Goal: Communication & Community: Participate in discussion

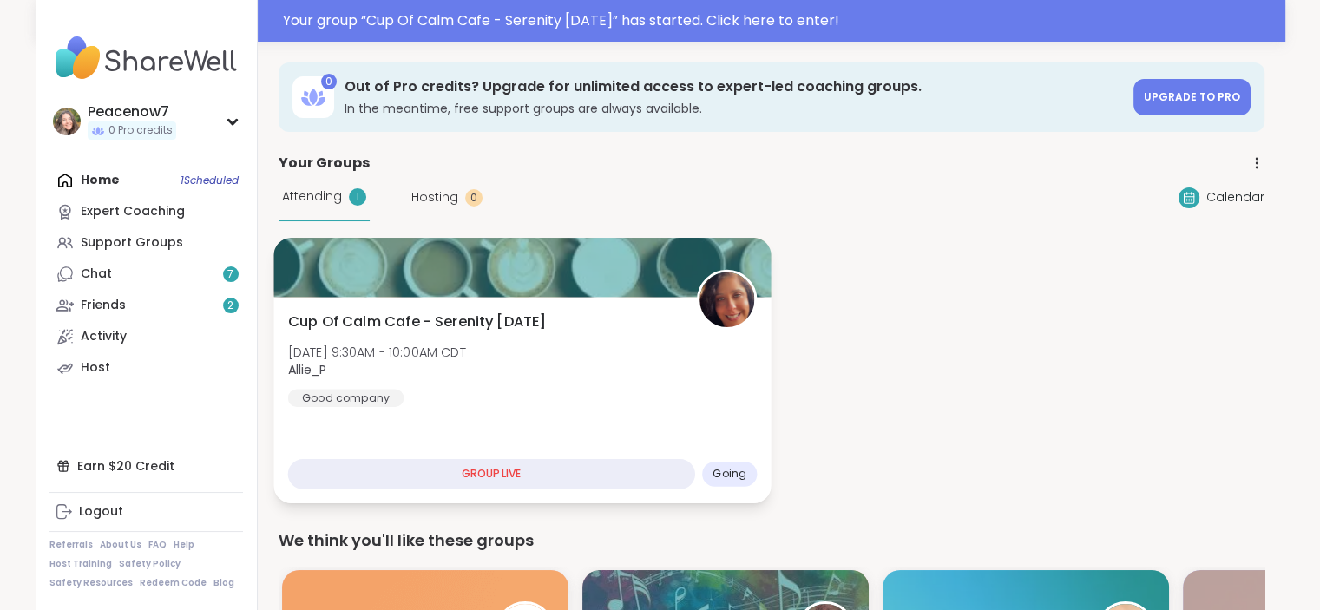
click at [419, 285] on div at bounding box center [521, 267] width 497 height 59
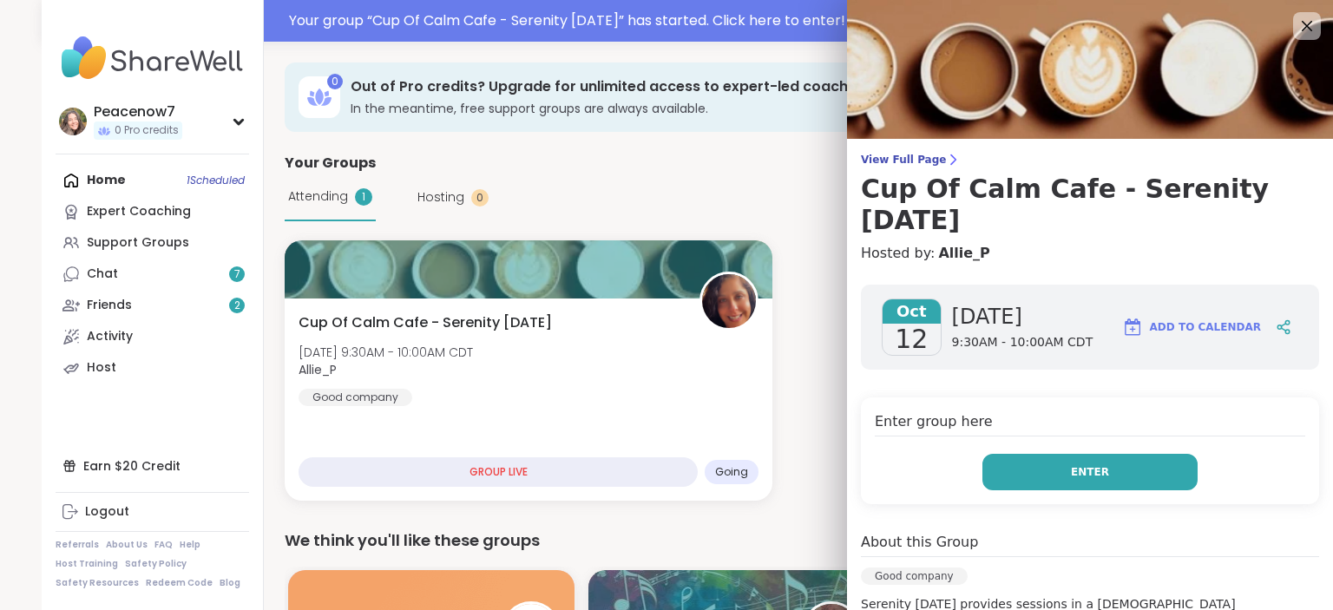
click at [1071, 464] on span "Enter" at bounding box center [1090, 472] width 38 height 16
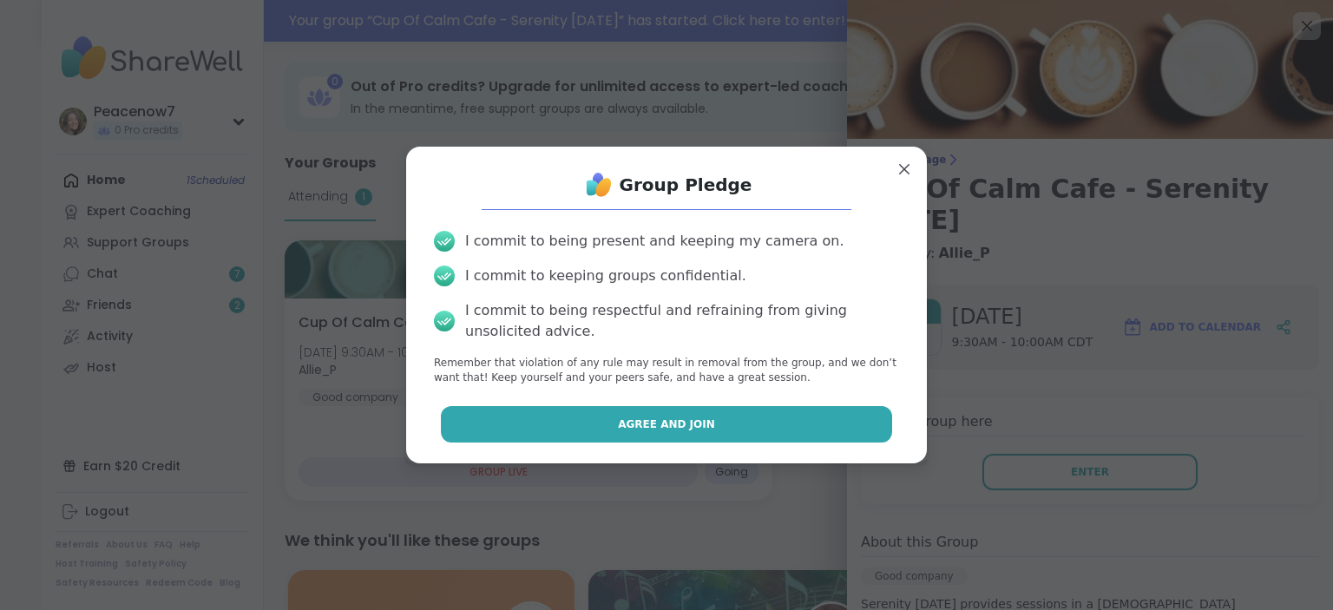
click at [730, 432] on button "Agree and Join" at bounding box center [667, 424] width 452 height 36
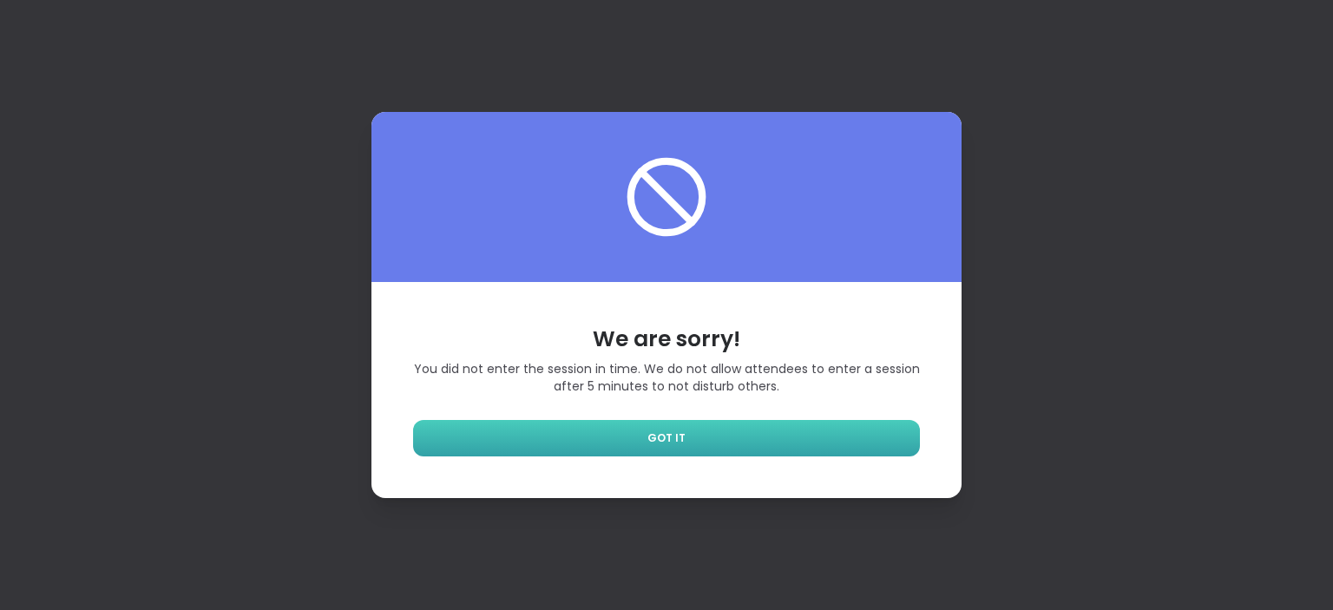
click at [450, 436] on link "GOT IT" at bounding box center [666, 438] width 507 height 36
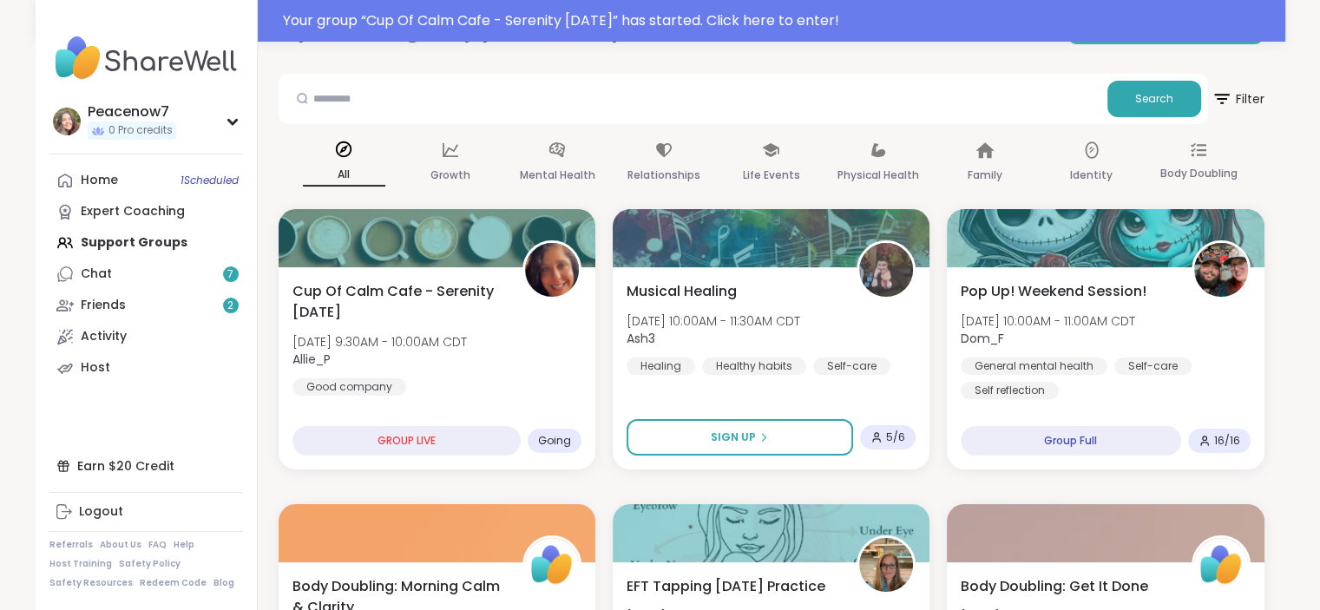
scroll to position [61, 0]
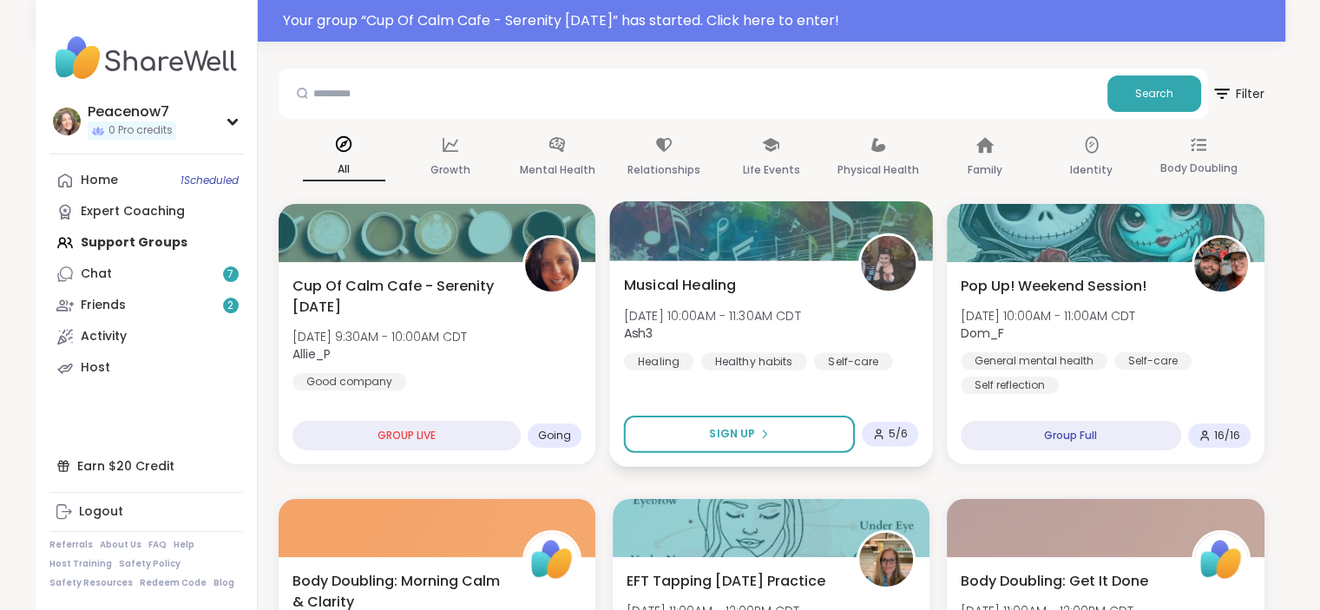
click at [677, 290] on span "Musical Healing" at bounding box center [679, 284] width 113 height 21
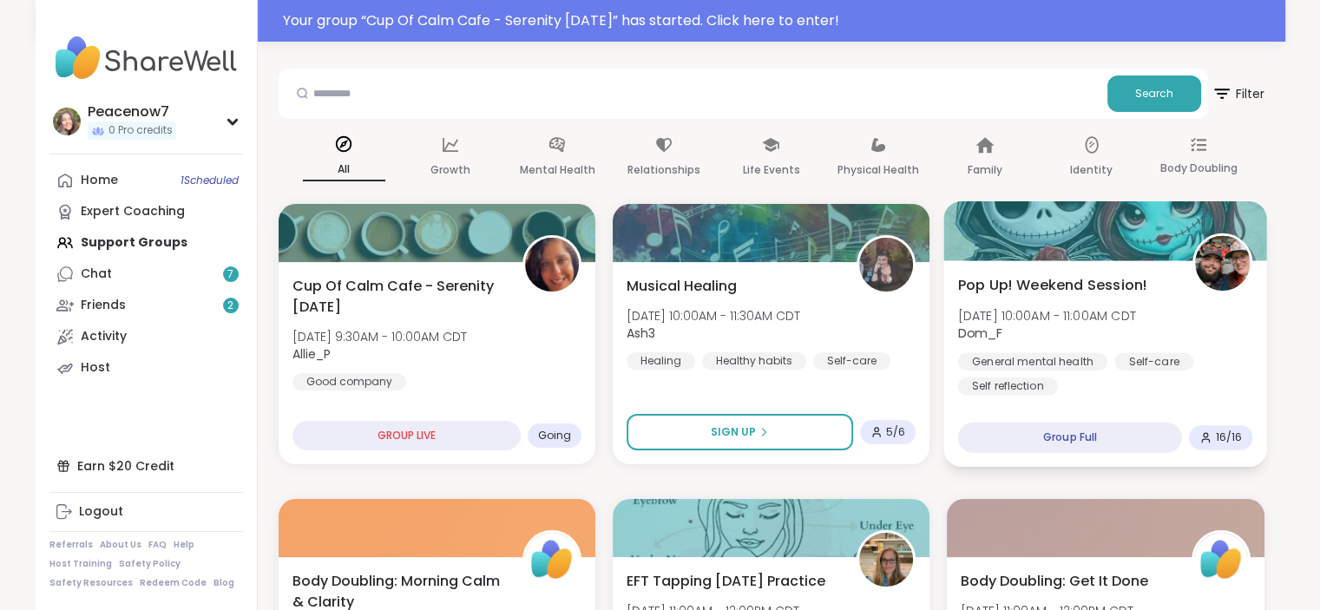
click at [1003, 287] on span "Pop Up! Weekend Session!" at bounding box center [1052, 284] width 189 height 21
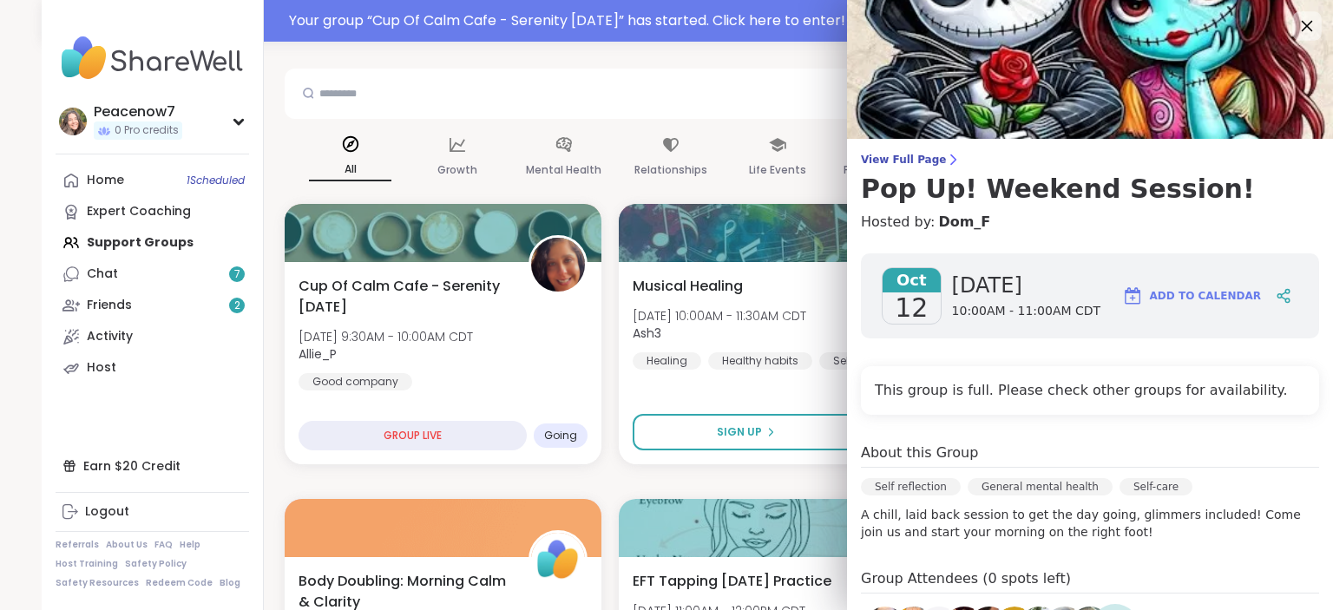
click at [1295, 30] on icon at bounding box center [1306, 26] width 22 height 22
